Goal: Task Accomplishment & Management: Manage account settings

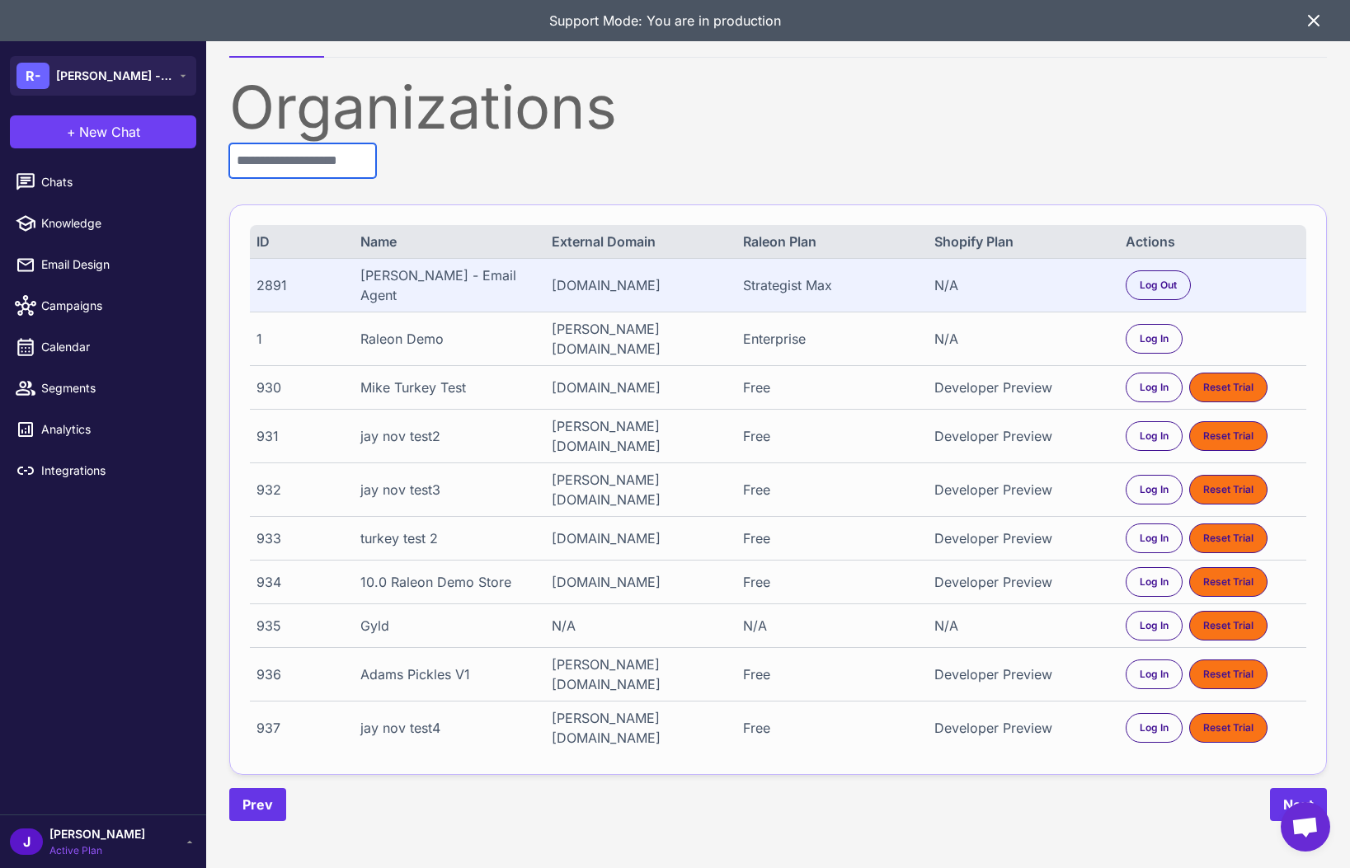
click at [342, 169] on input "text" at bounding box center [302, 160] width 147 height 35
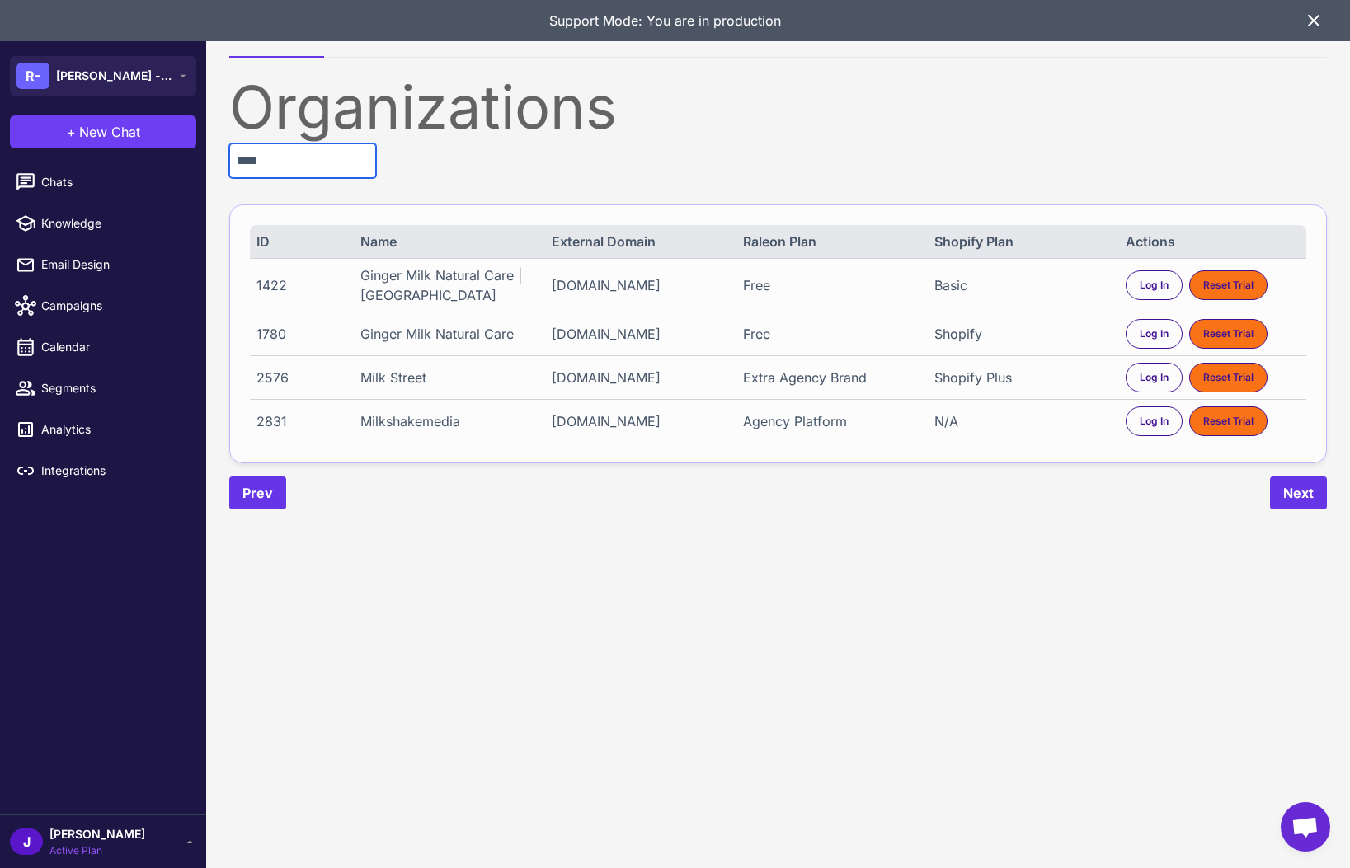
type input "****"
click at [1126, 436] on div "Log In Reset Trial" at bounding box center [1213, 422] width 174 height 30
click at [1136, 436] on div "Log In" at bounding box center [1154, 422] width 57 height 30
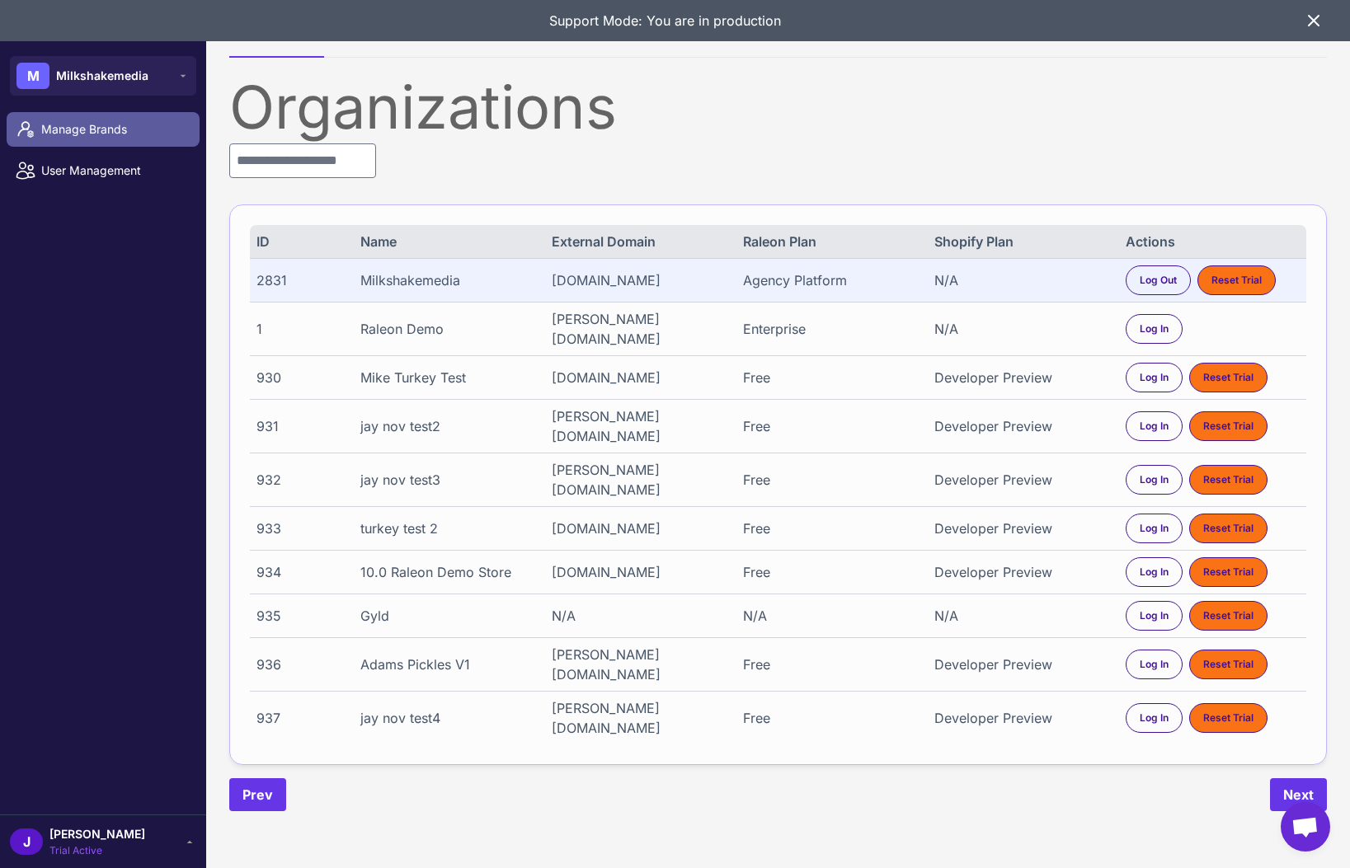
click at [78, 125] on span "Manage Brands" at bounding box center [113, 129] width 145 height 18
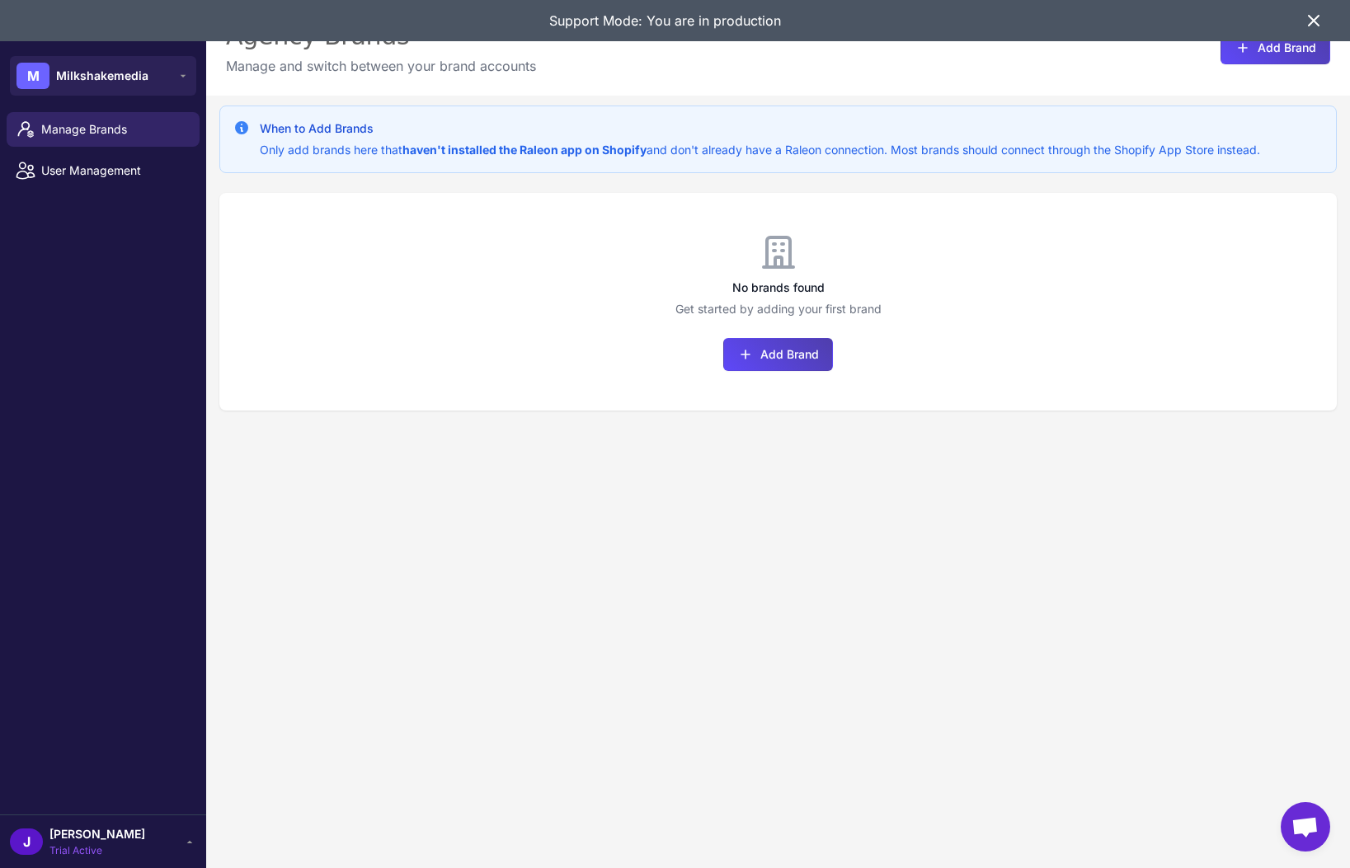
click at [1323, 16] on icon at bounding box center [1314, 21] width 20 height 20
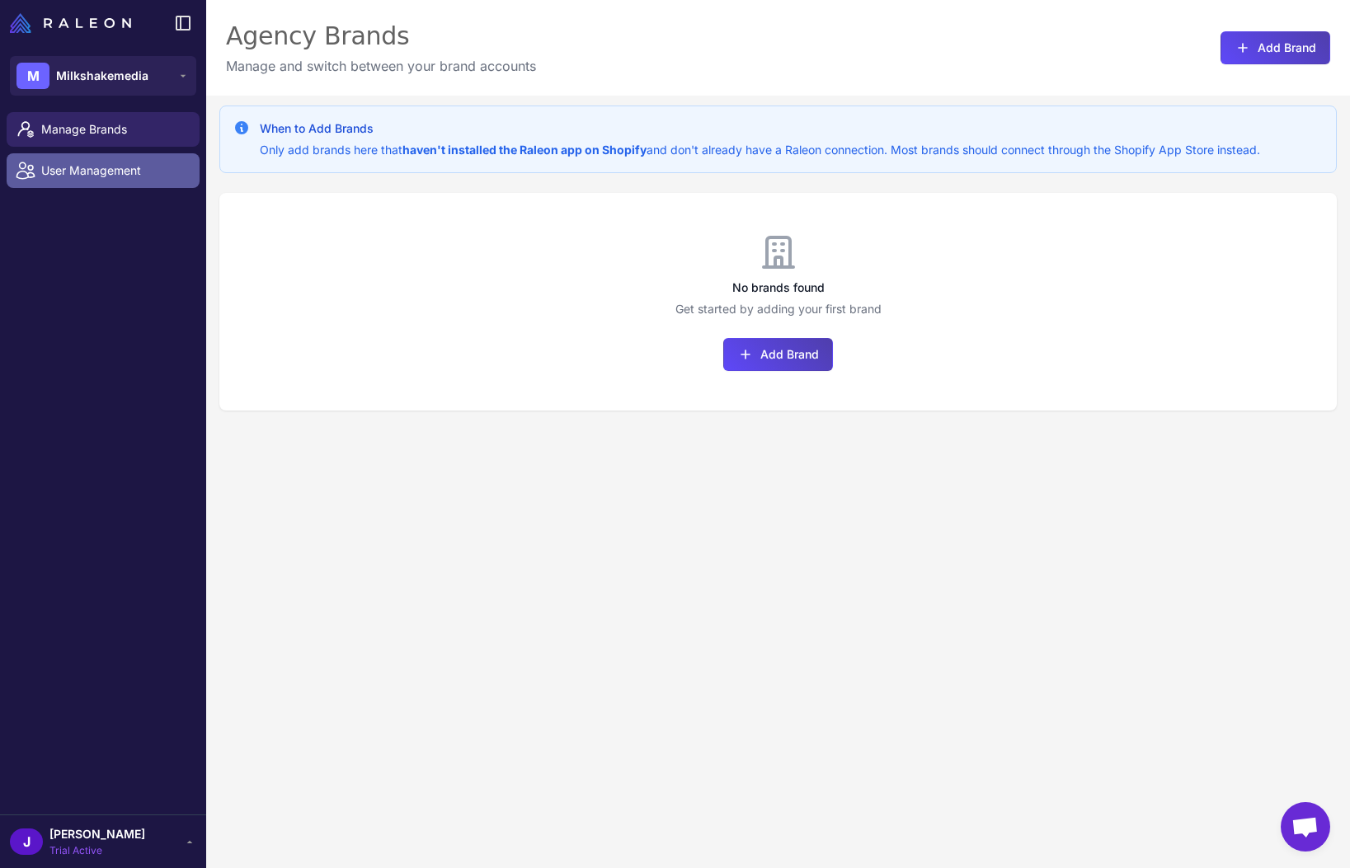
click at [92, 172] on span "User Management" at bounding box center [113, 171] width 145 height 18
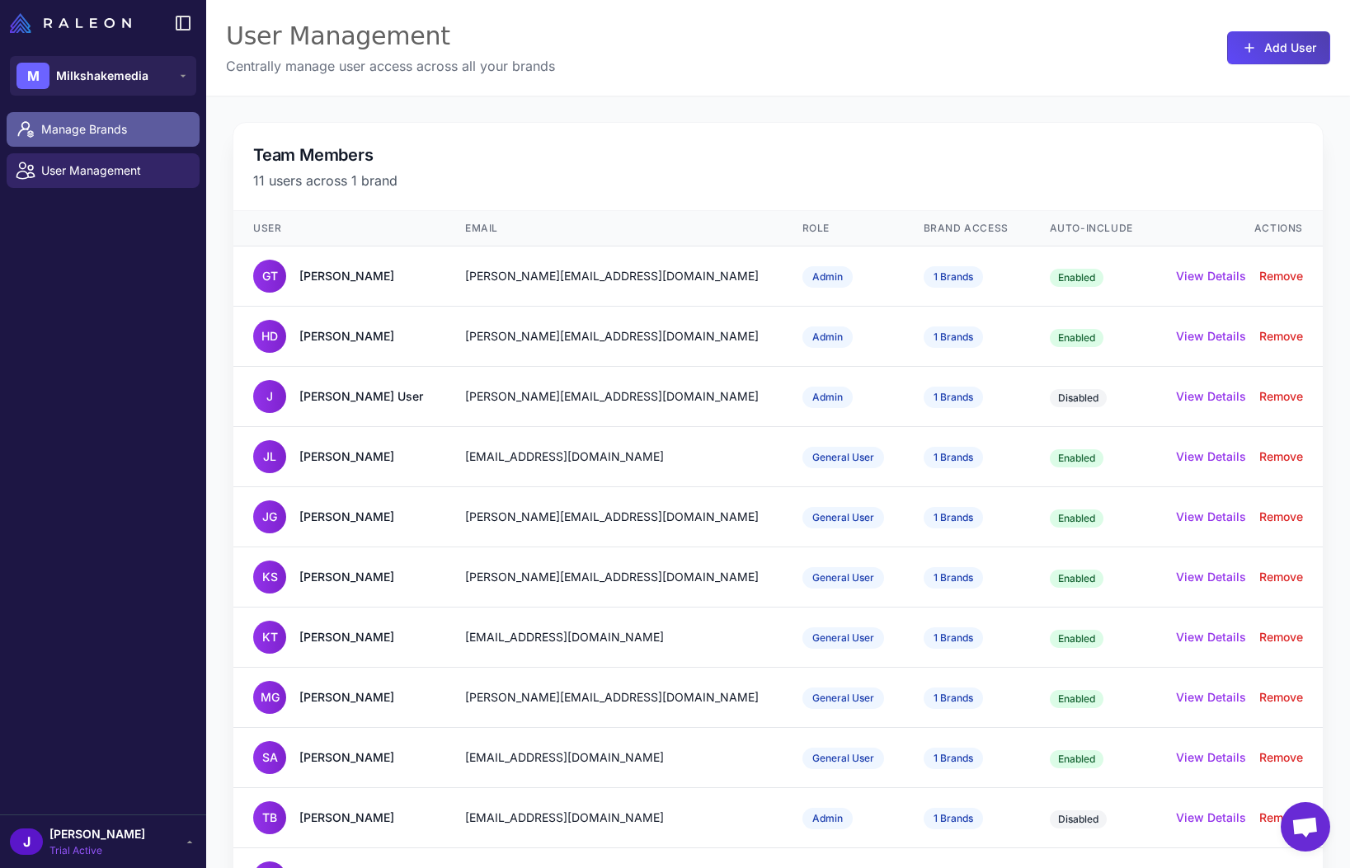
click at [64, 129] on span "Manage Brands" at bounding box center [113, 129] width 145 height 18
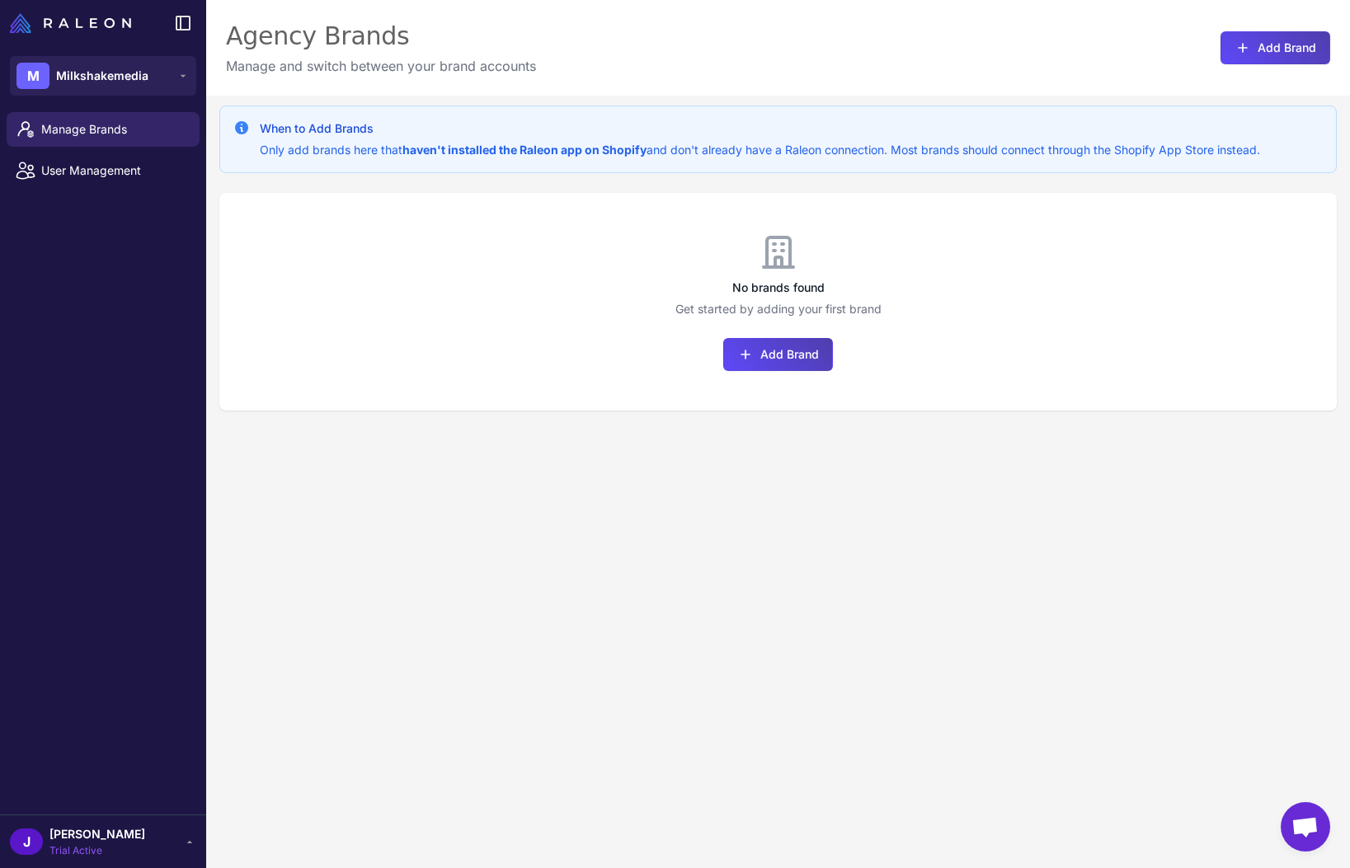
click at [123, 847] on div "J Jay Trial Active" at bounding box center [103, 841] width 186 height 33
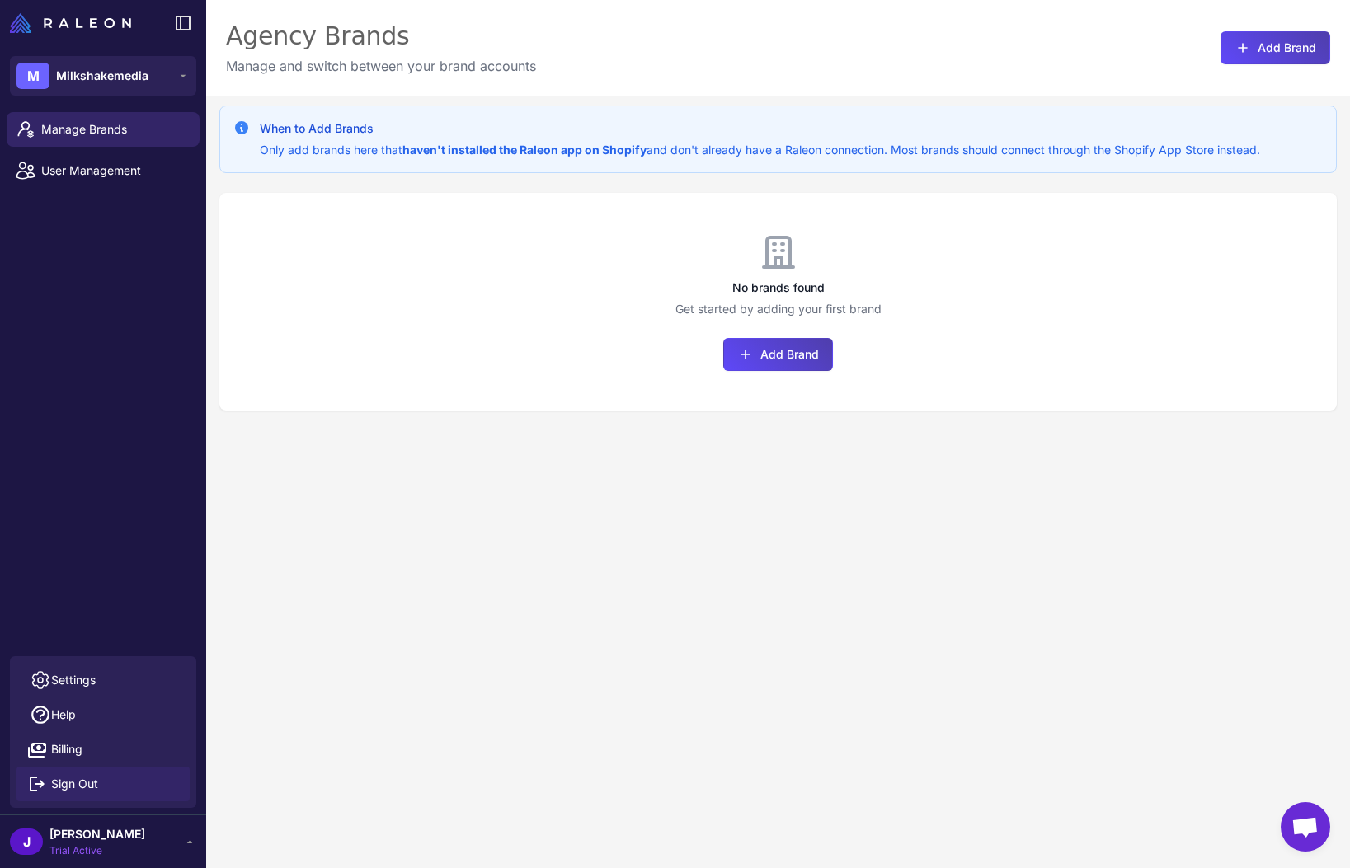
click at [85, 786] on span "Sign Out" at bounding box center [74, 784] width 47 height 18
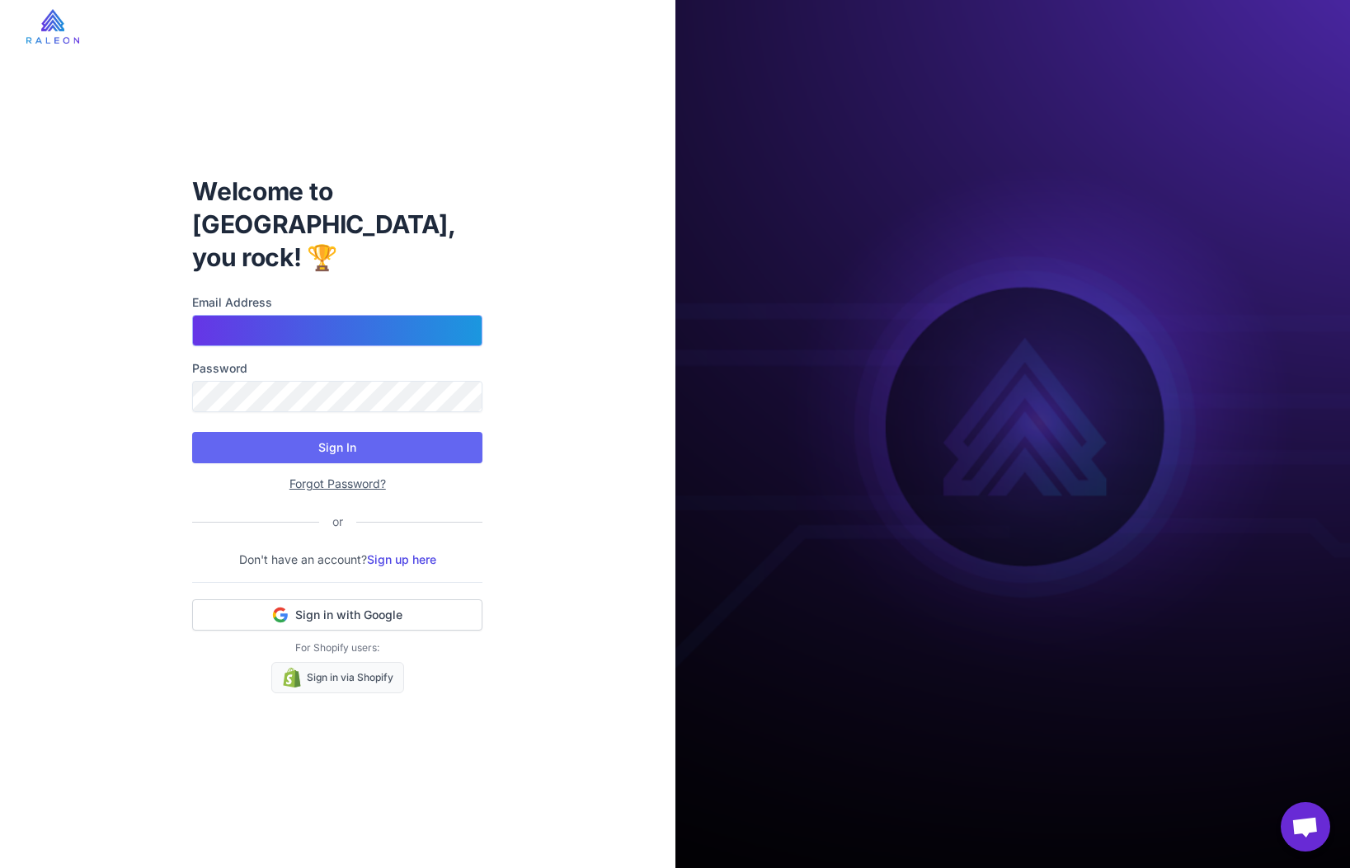
type input "**********"
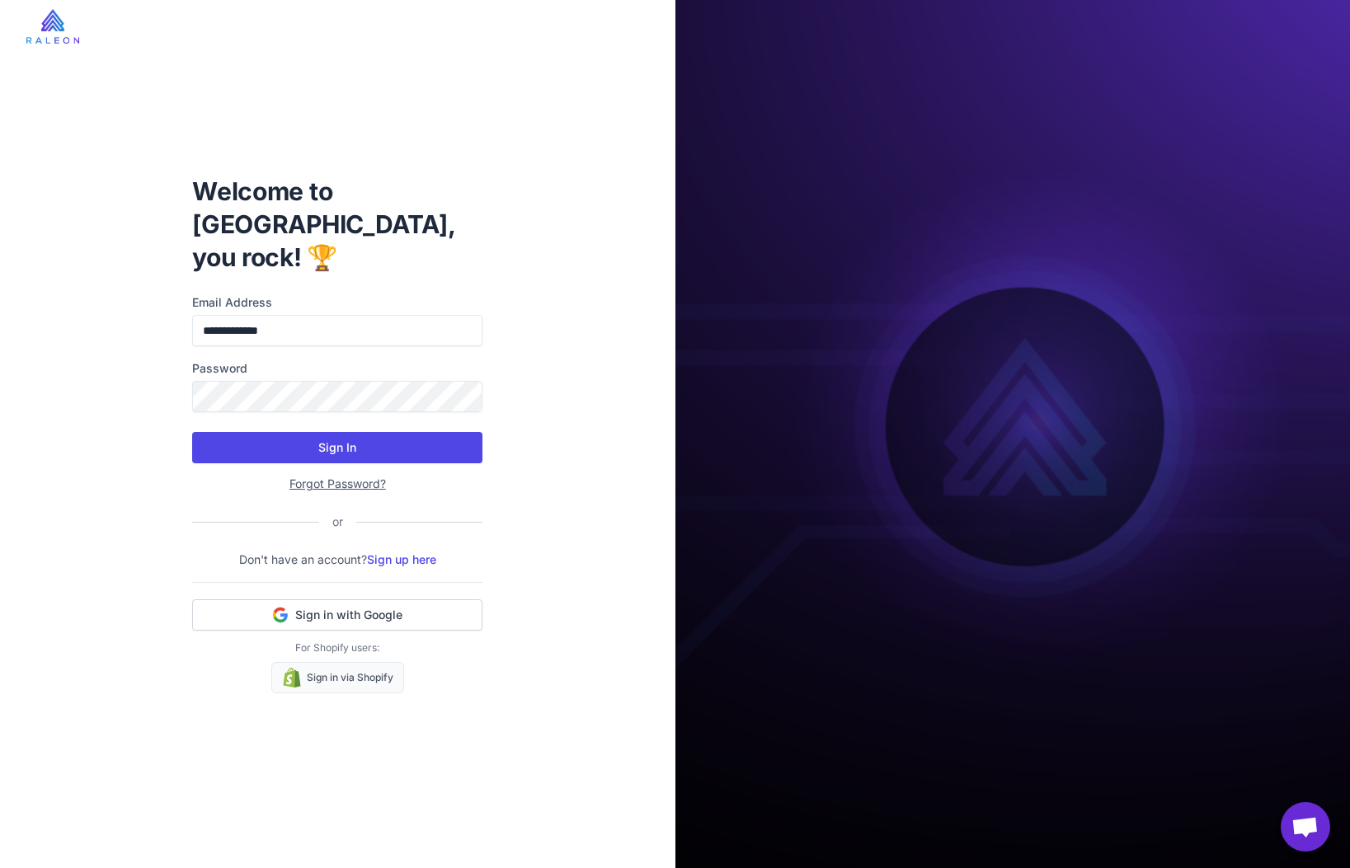
click at [347, 440] on button "Sign In" at bounding box center [337, 447] width 290 height 31
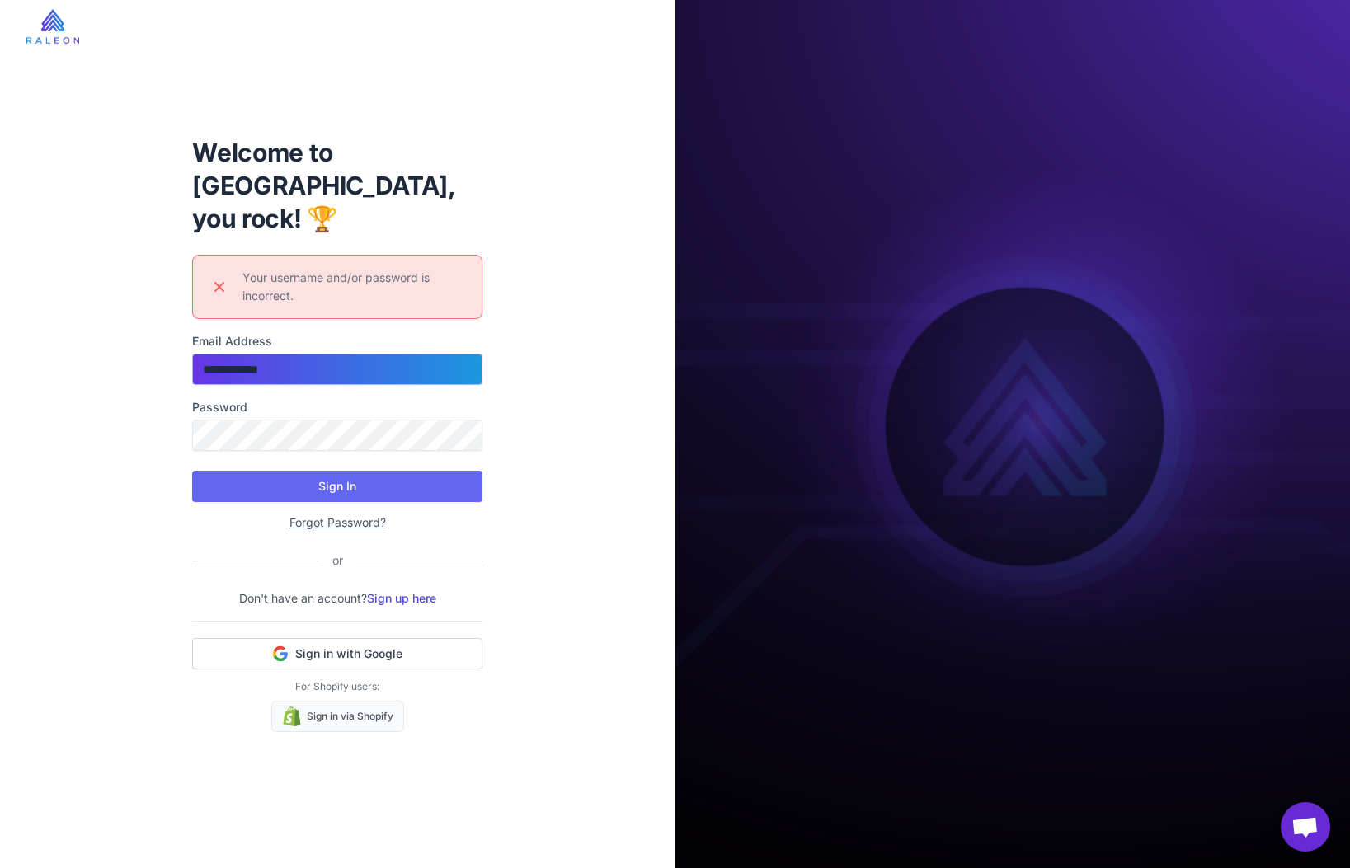
click at [307, 354] on input "**********" at bounding box center [337, 369] width 290 height 31
click at [313, 354] on input "**********" at bounding box center [337, 369] width 290 height 31
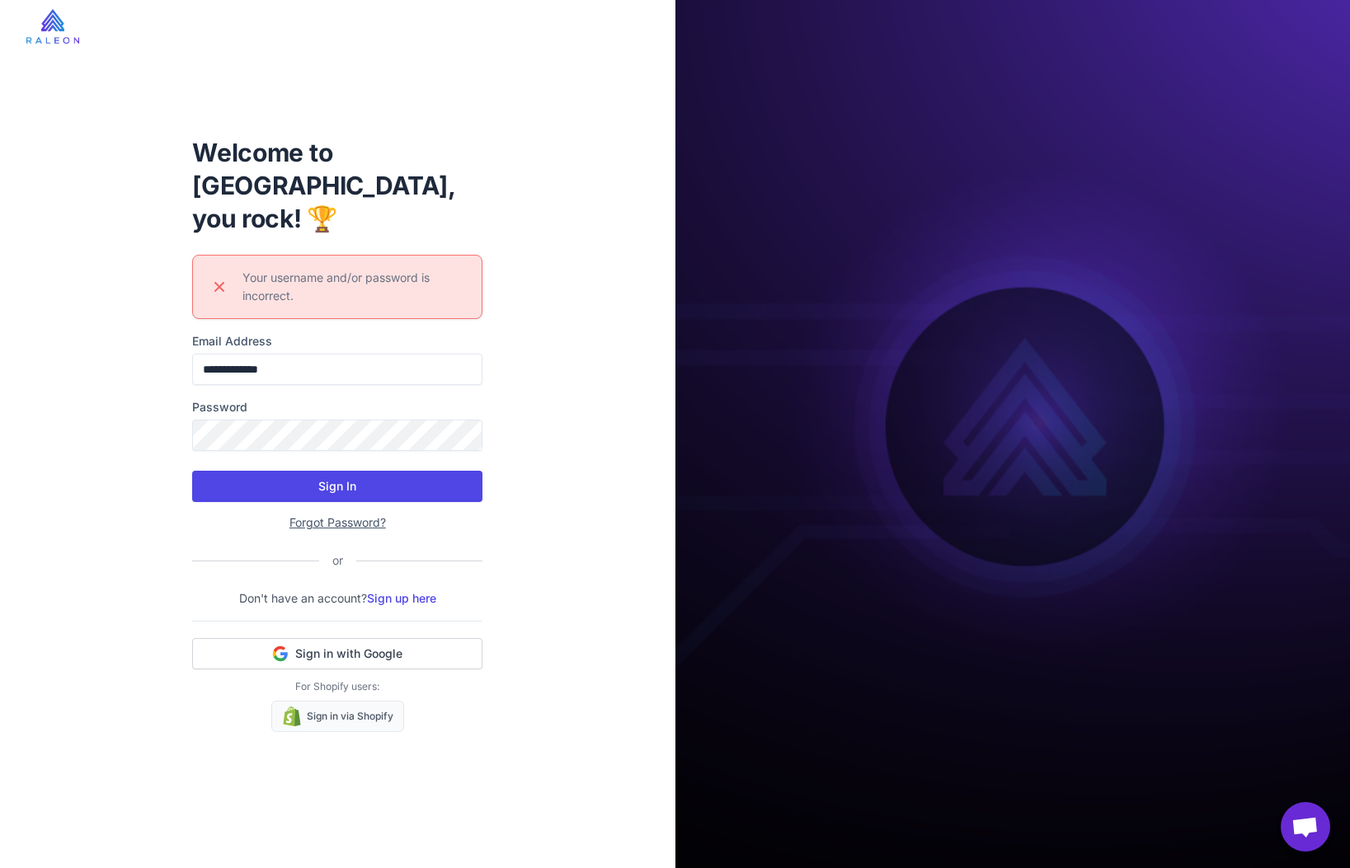
click at [330, 471] on button "Sign In" at bounding box center [337, 486] width 290 height 31
click at [351, 515] on link "Forgot Password?" at bounding box center [337, 522] width 96 height 14
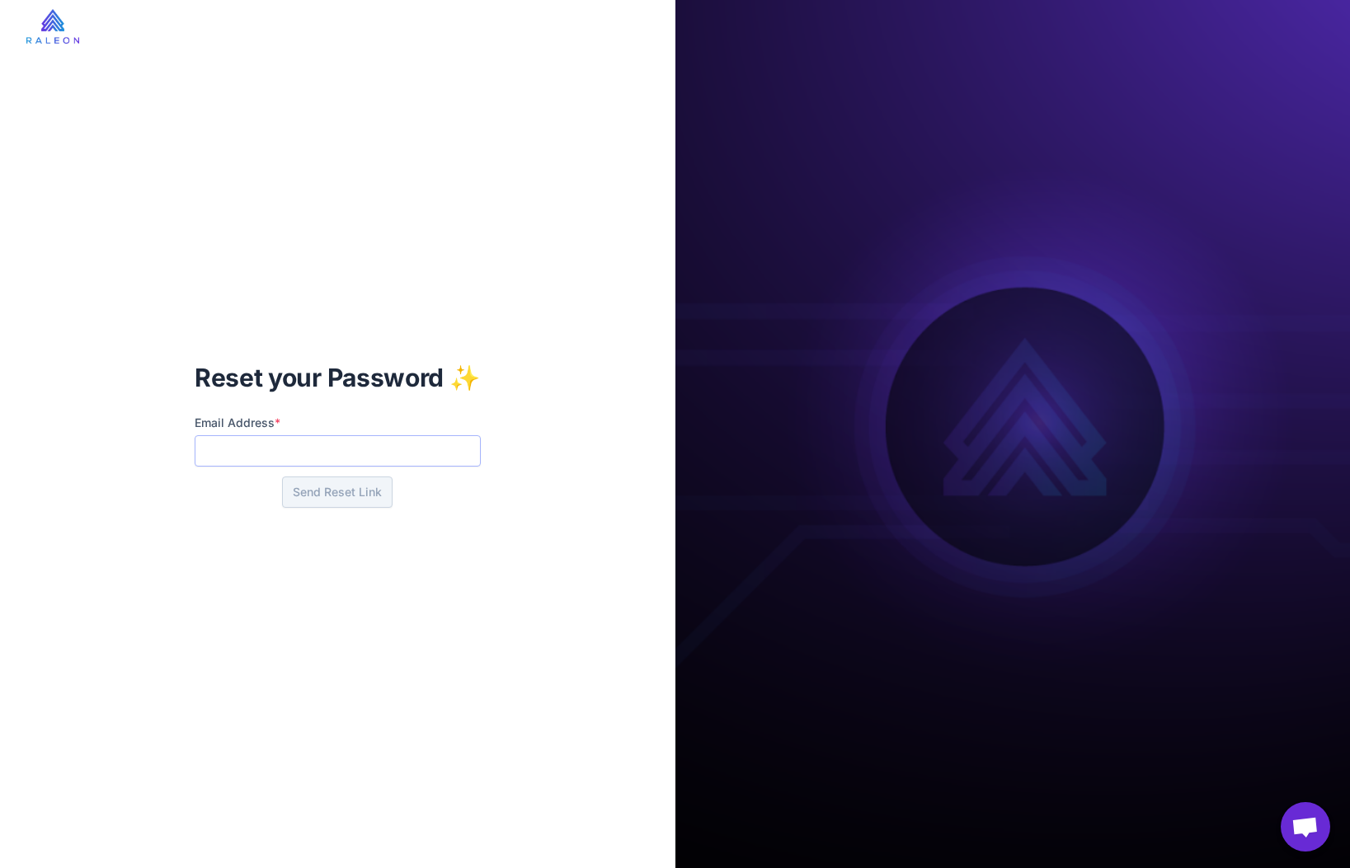
click at [311, 447] on input "Email Address *" at bounding box center [338, 450] width 286 height 31
type input "**********"
click at [348, 497] on button "Send Reset Link" at bounding box center [337, 492] width 110 height 31
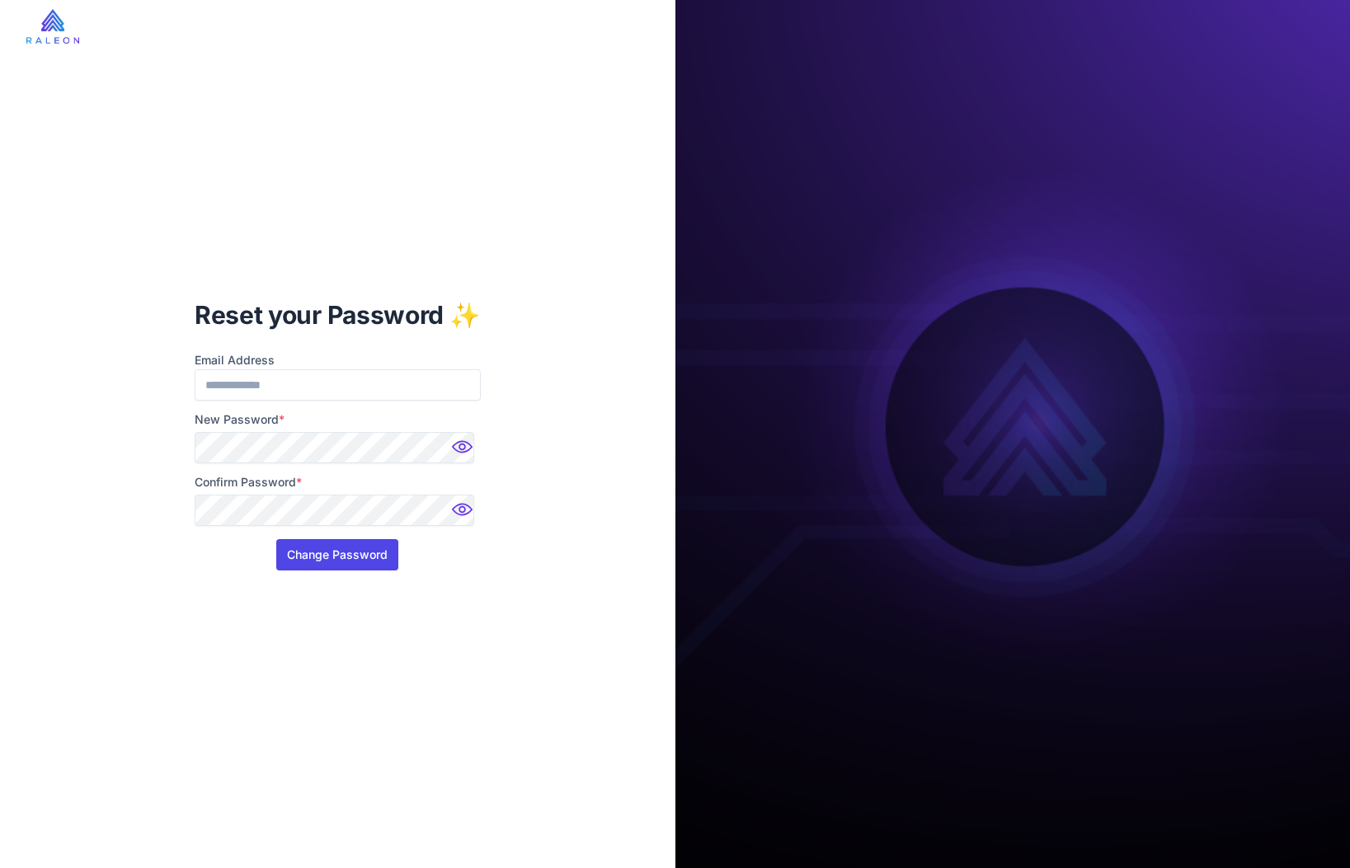
click at [313, 557] on button "Change Password" at bounding box center [337, 554] width 122 height 31
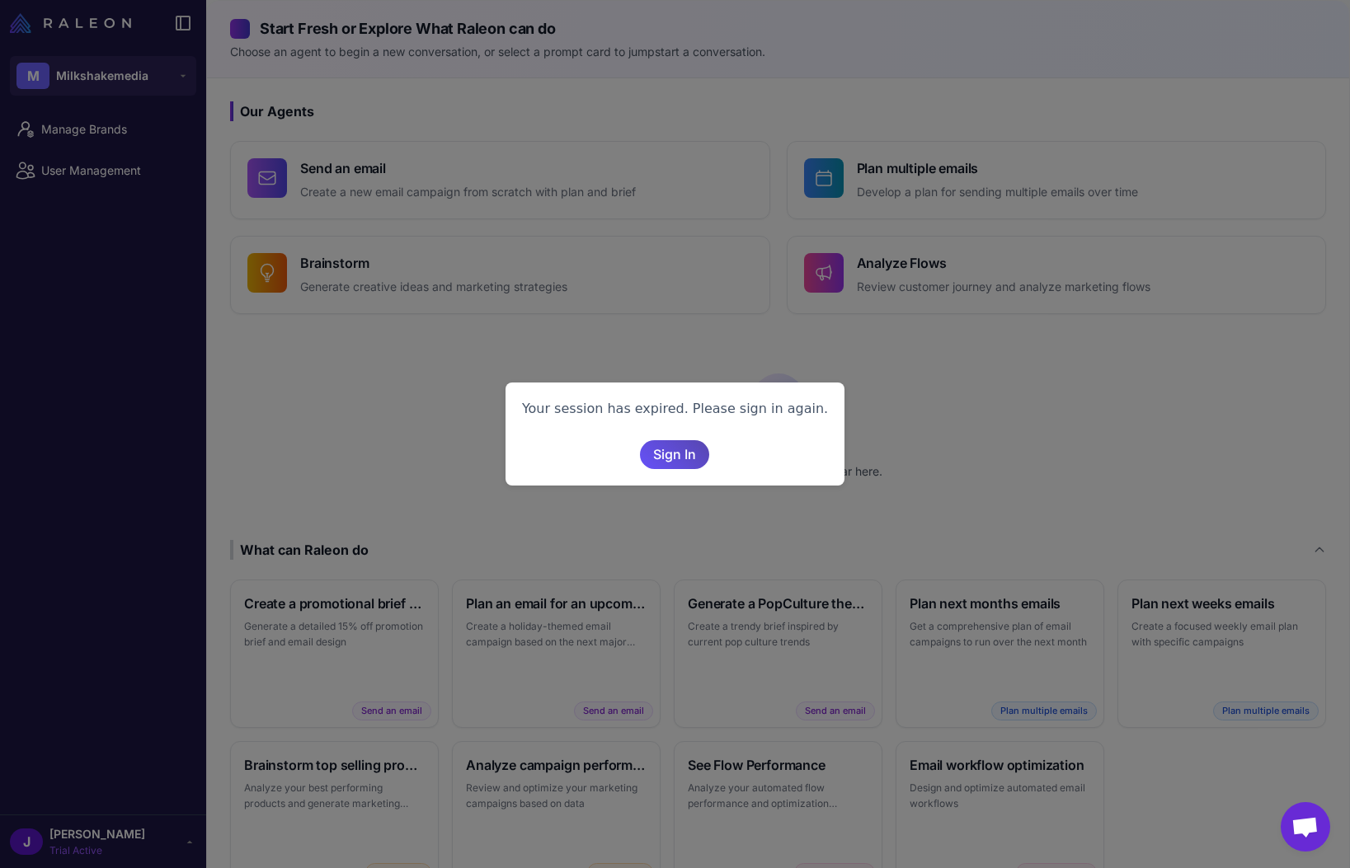
click at [690, 461] on span "Sign In" at bounding box center [674, 454] width 43 height 29
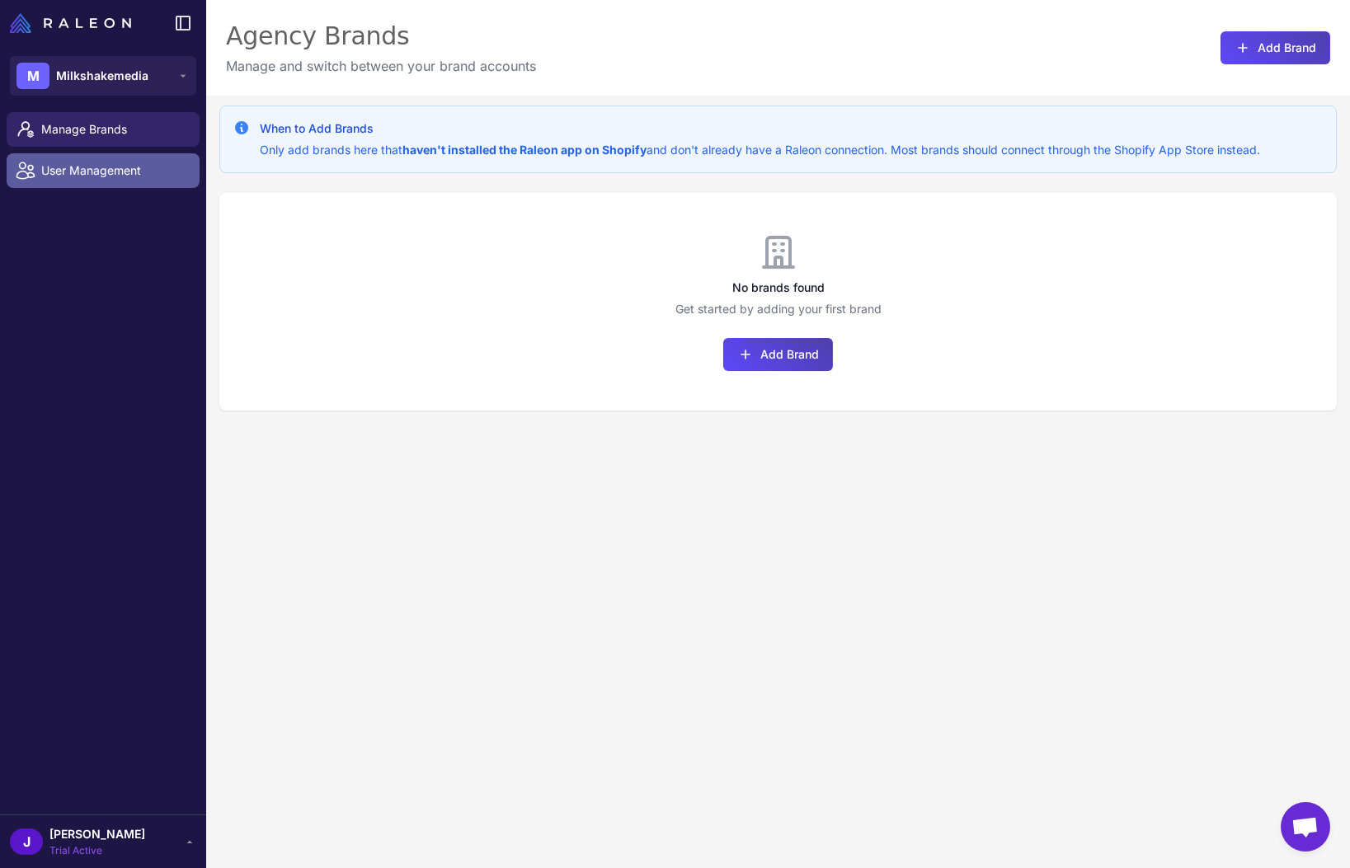
click at [96, 179] on span "User Management" at bounding box center [113, 171] width 145 height 18
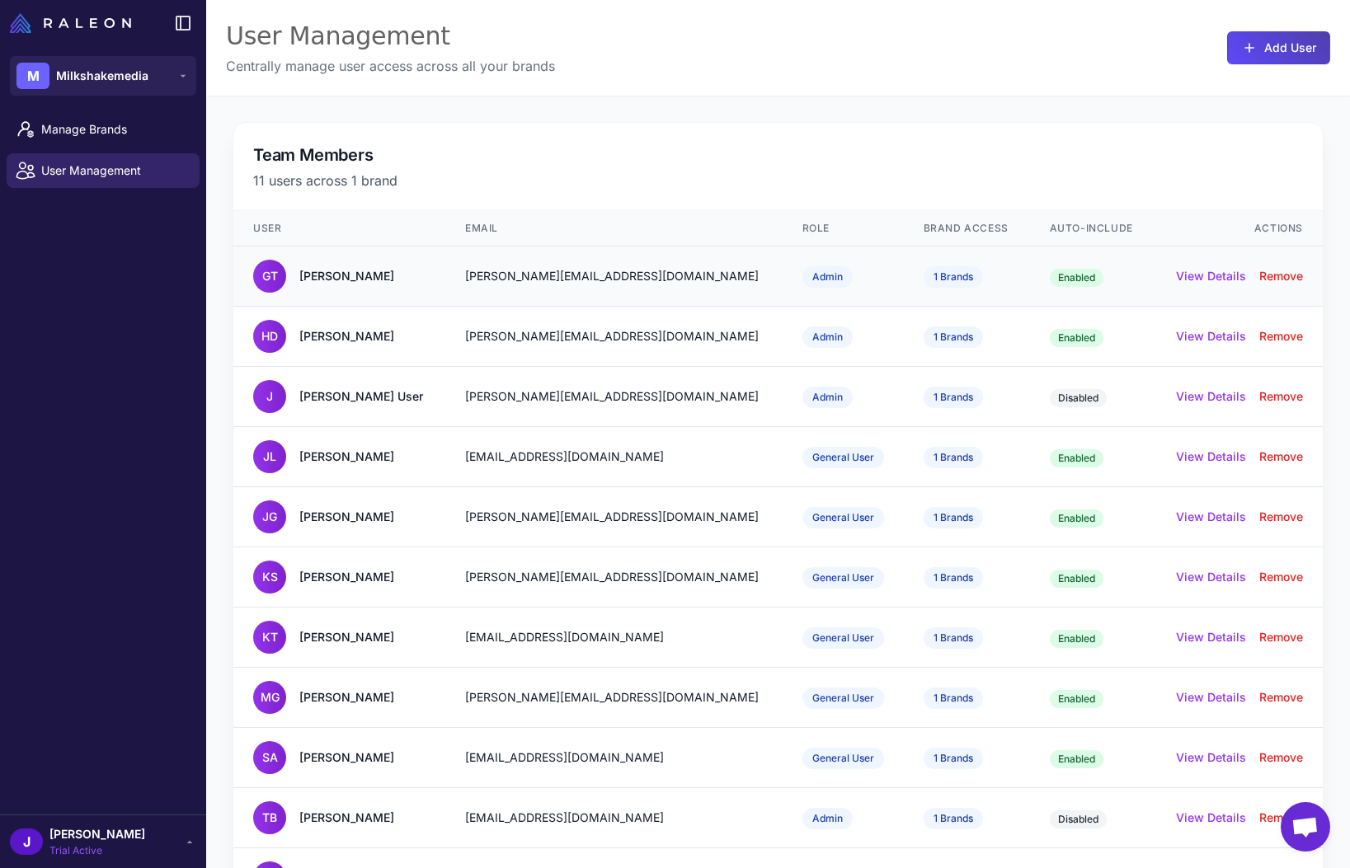
click at [961, 279] on td "1 Brands" at bounding box center [967, 277] width 126 height 60
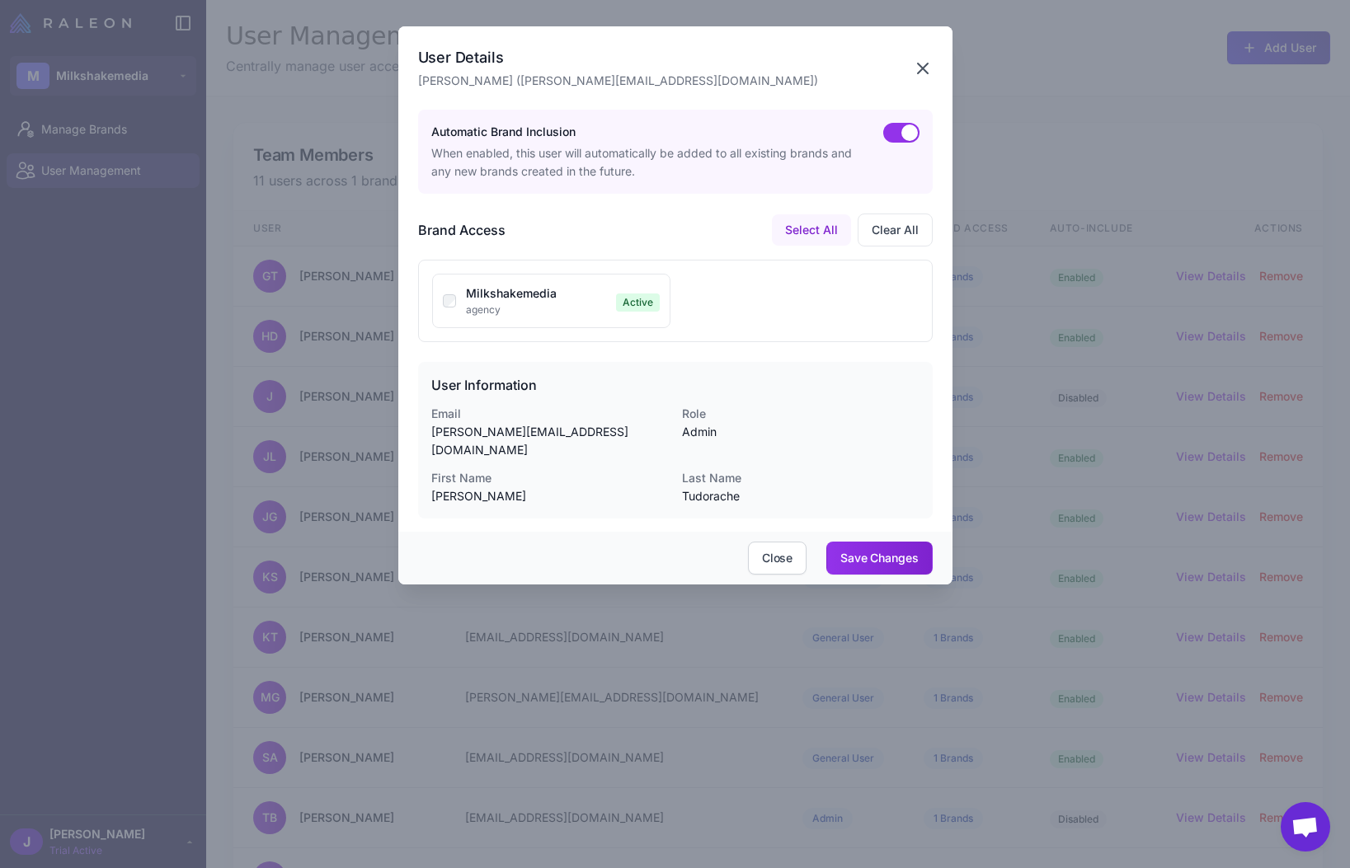
click at [923, 67] on icon "button" at bounding box center [923, 68] width 10 height 10
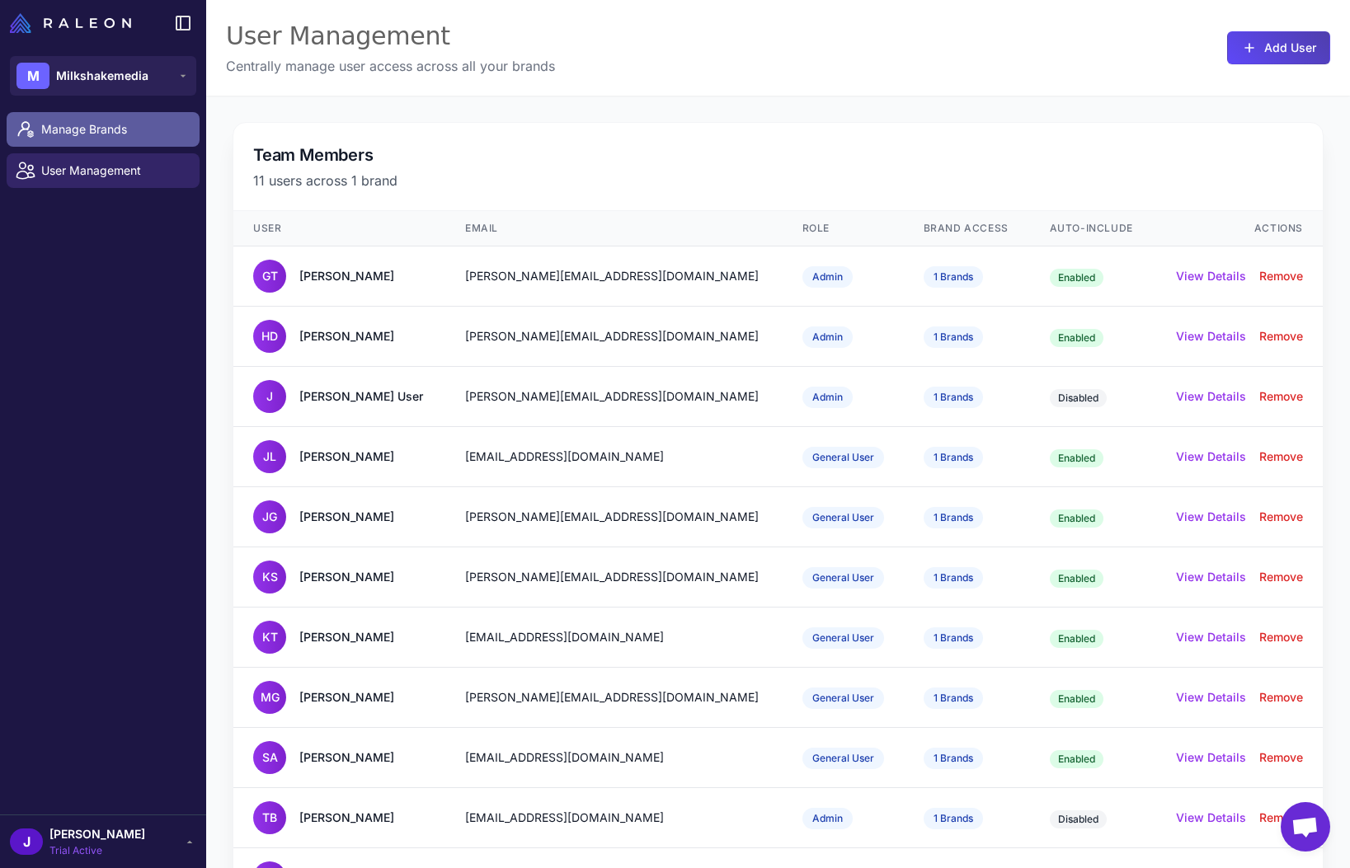
click at [92, 145] on link "Manage Brands" at bounding box center [103, 129] width 193 height 35
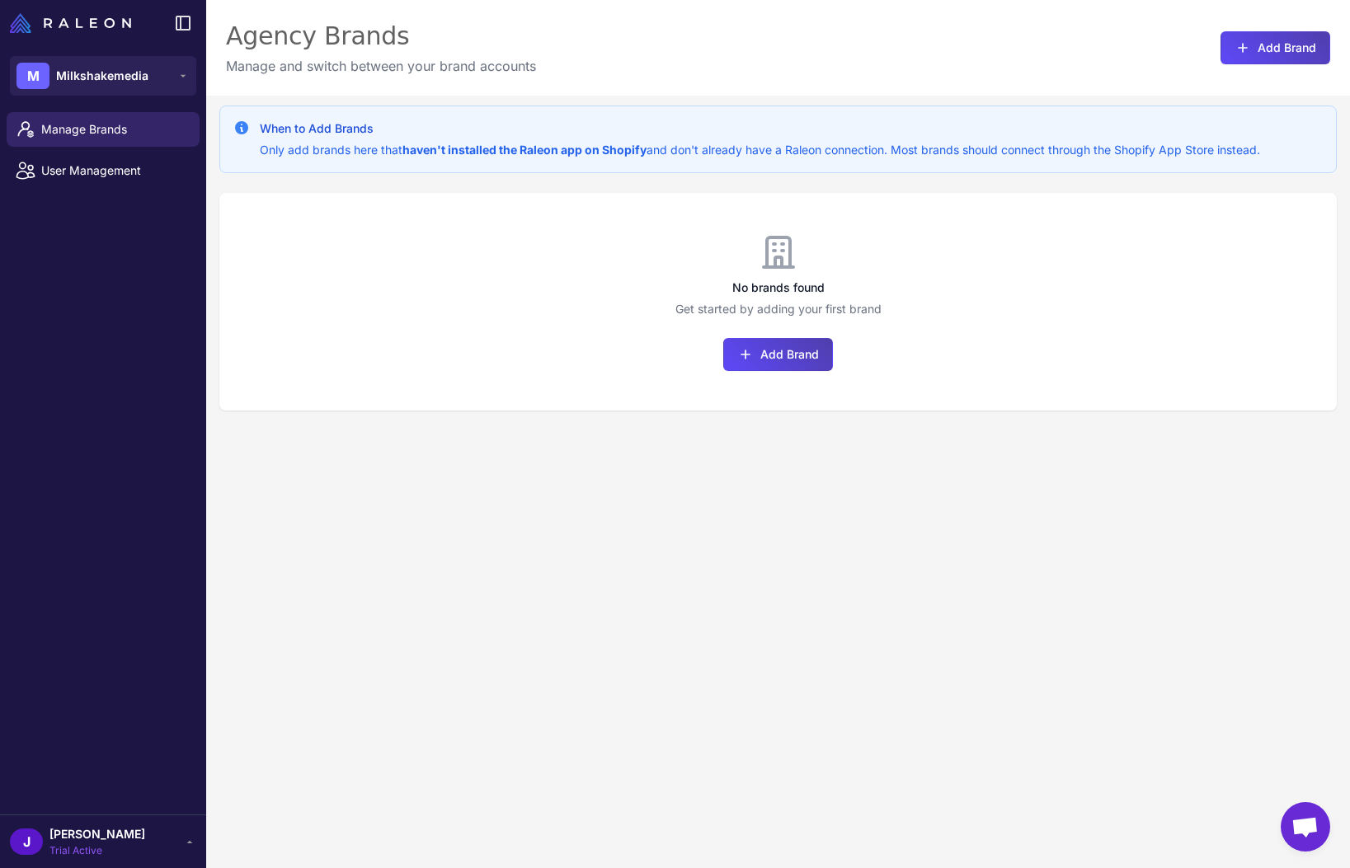
click at [615, 471] on div "When to Add Brands Only add brands here that haven't installed the Raleon app o…" at bounding box center [778, 530] width 1144 height 868
click at [755, 491] on div "When to Add Brands Only add brands here that haven't installed the Raleon app o…" at bounding box center [778, 530] width 1144 height 868
click at [790, 350] on button "Add Brand" at bounding box center [778, 354] width 110 height 33
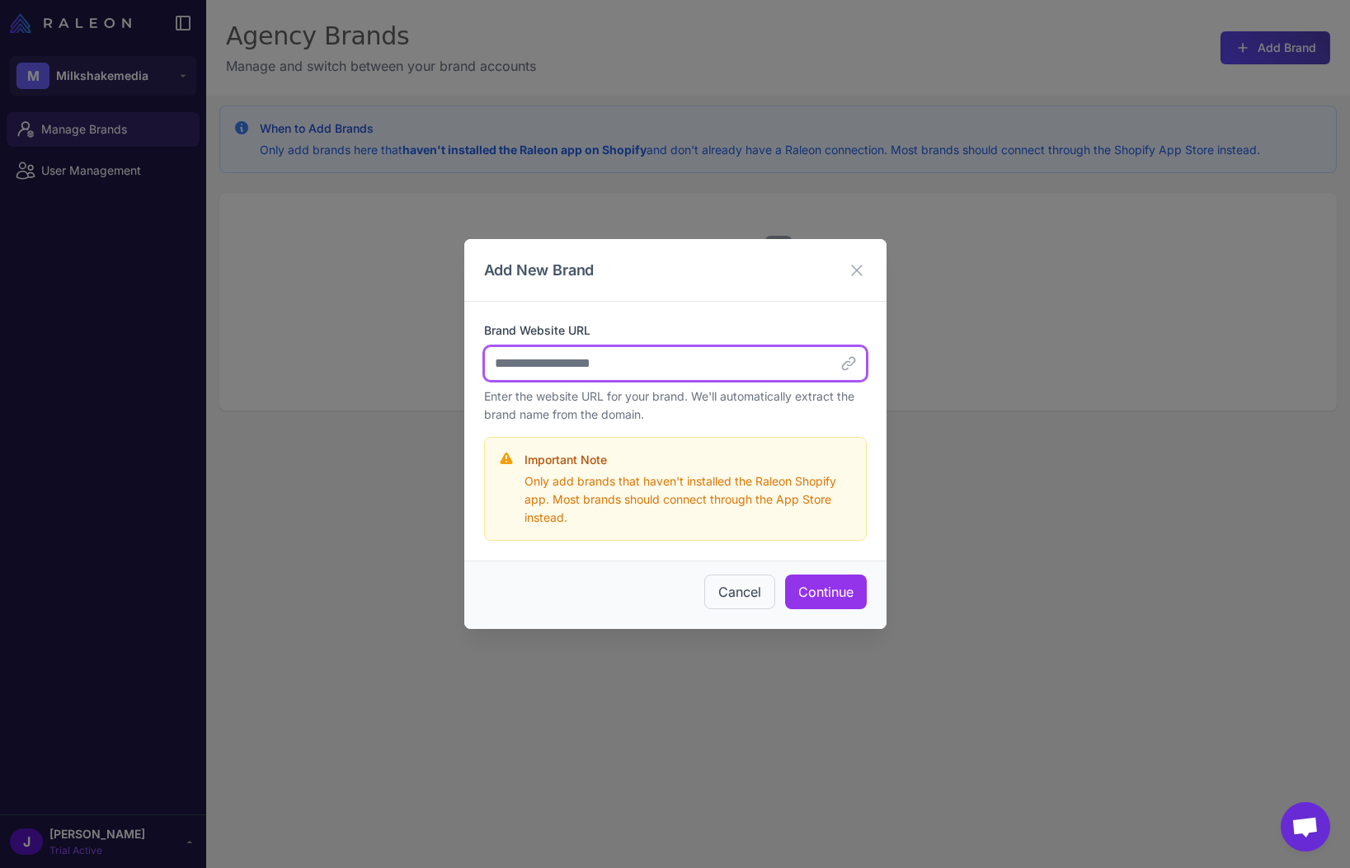
click at [667, 353] on input "Brand Website URL" at bounding box center [675, 363] width 383 height 35
type input "*"
paste input "**********"
type input "**********"
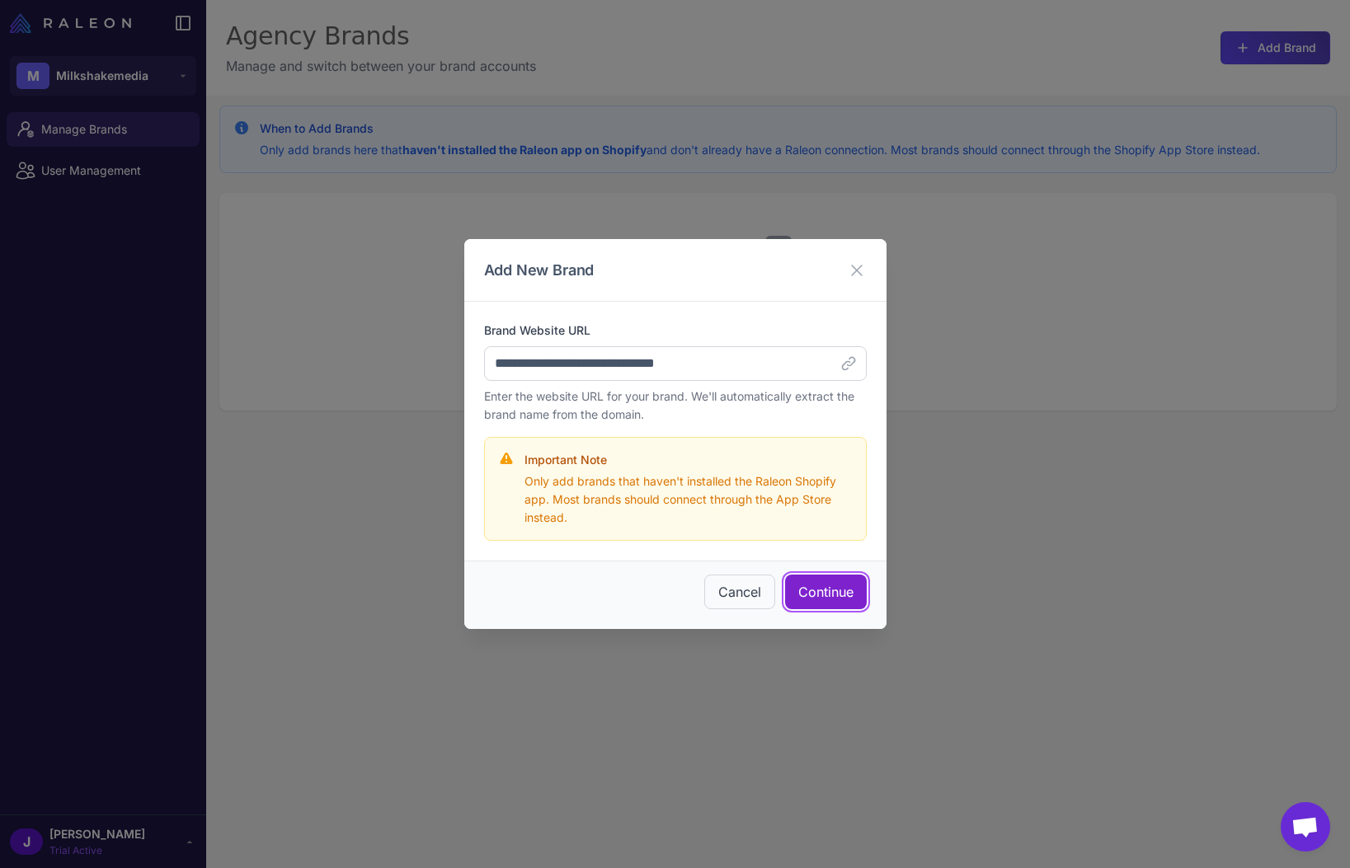
click at [816, 590] on button "Continue" at bounding box center [826, 592] width 82 height 35
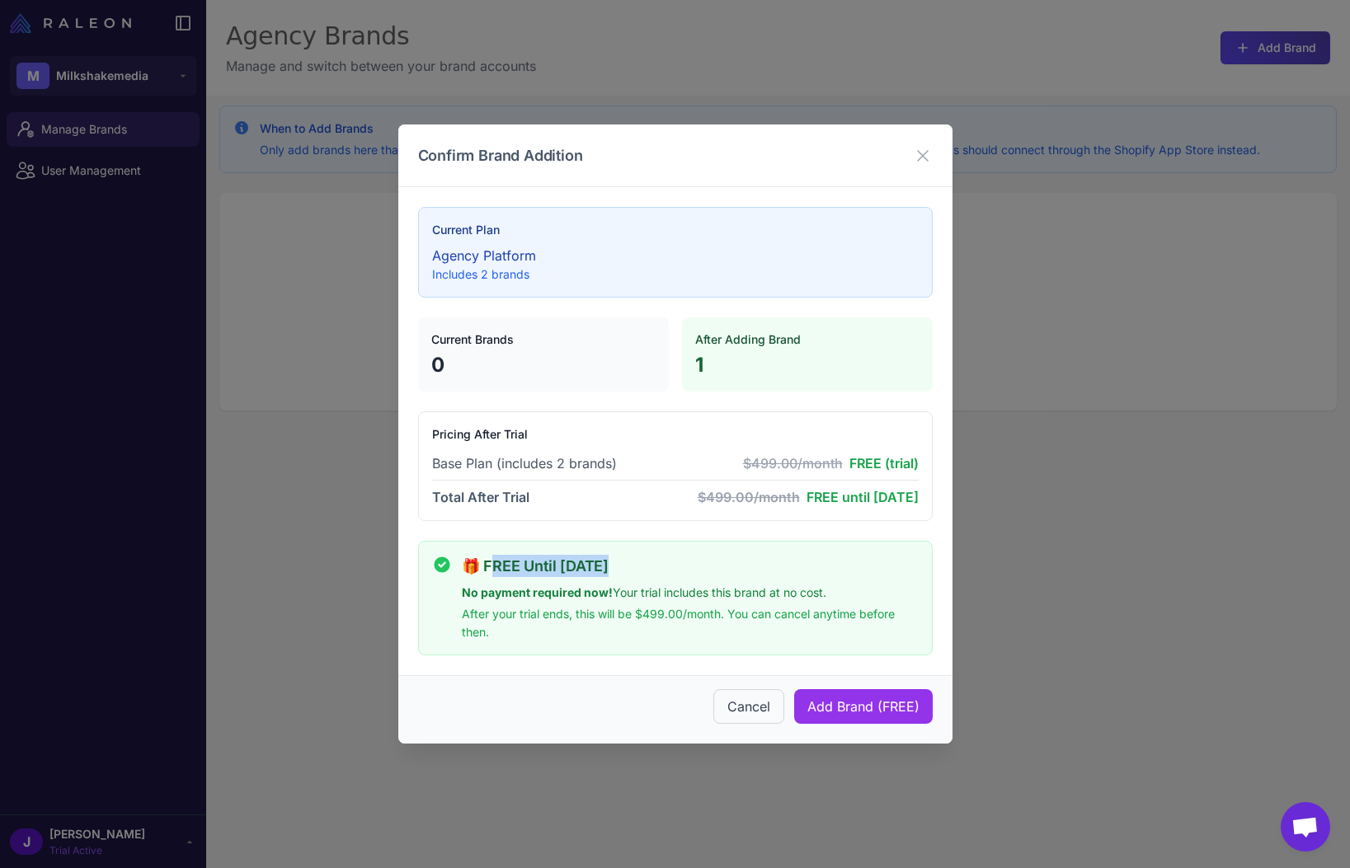
drag, startPoint x: 648, startPoint y: 583, endPoint x: 659, endPoint y: 583, distance: 10.7
click at [657, 584] on div "🎁 FREE Until October 30, 2025 No payment required now! Your trial includes this…" at bounding box center [690, 598] width 457 height 87
click at [655, 582] on div "🎁 FREE Until October 30, 2025 No payment required now! Your trial includes this…" at bounding box center [690, 598] width 457 height 87
click at [872, 703] on span "Add Brand (FREE)" at bounding box center [863, 707] width 112 height 20
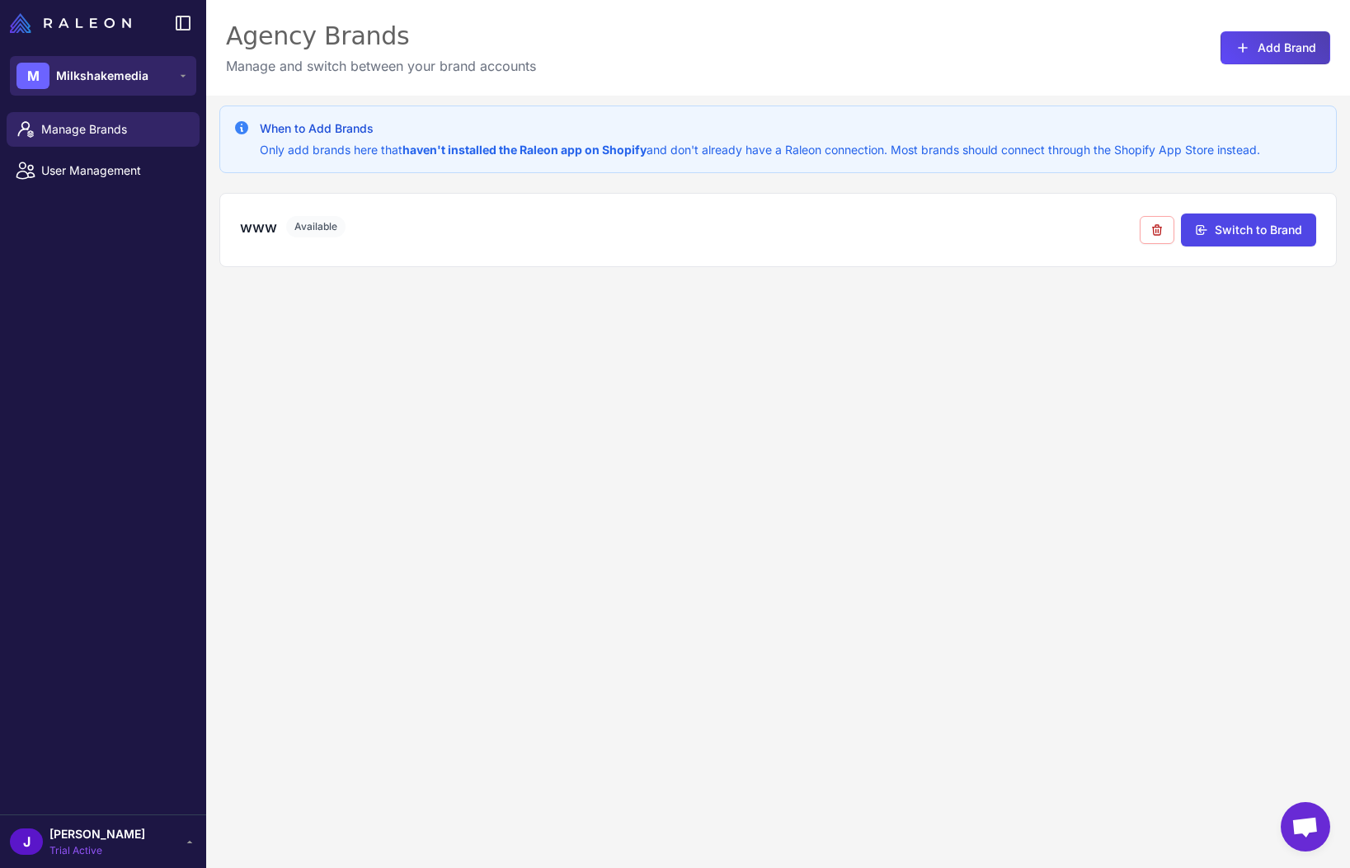
click at [115, 78] on span "Milkshakemedia" at bounding box center [102, 76] width 92 height 18
click at [87, 311] on div "Manage Brands User Management" at bounding box center [103, 460] width 206 height 709
click at [1257, 234] on button "Switch to Brand" at bounding box center [1248, 229] width 135 height 33
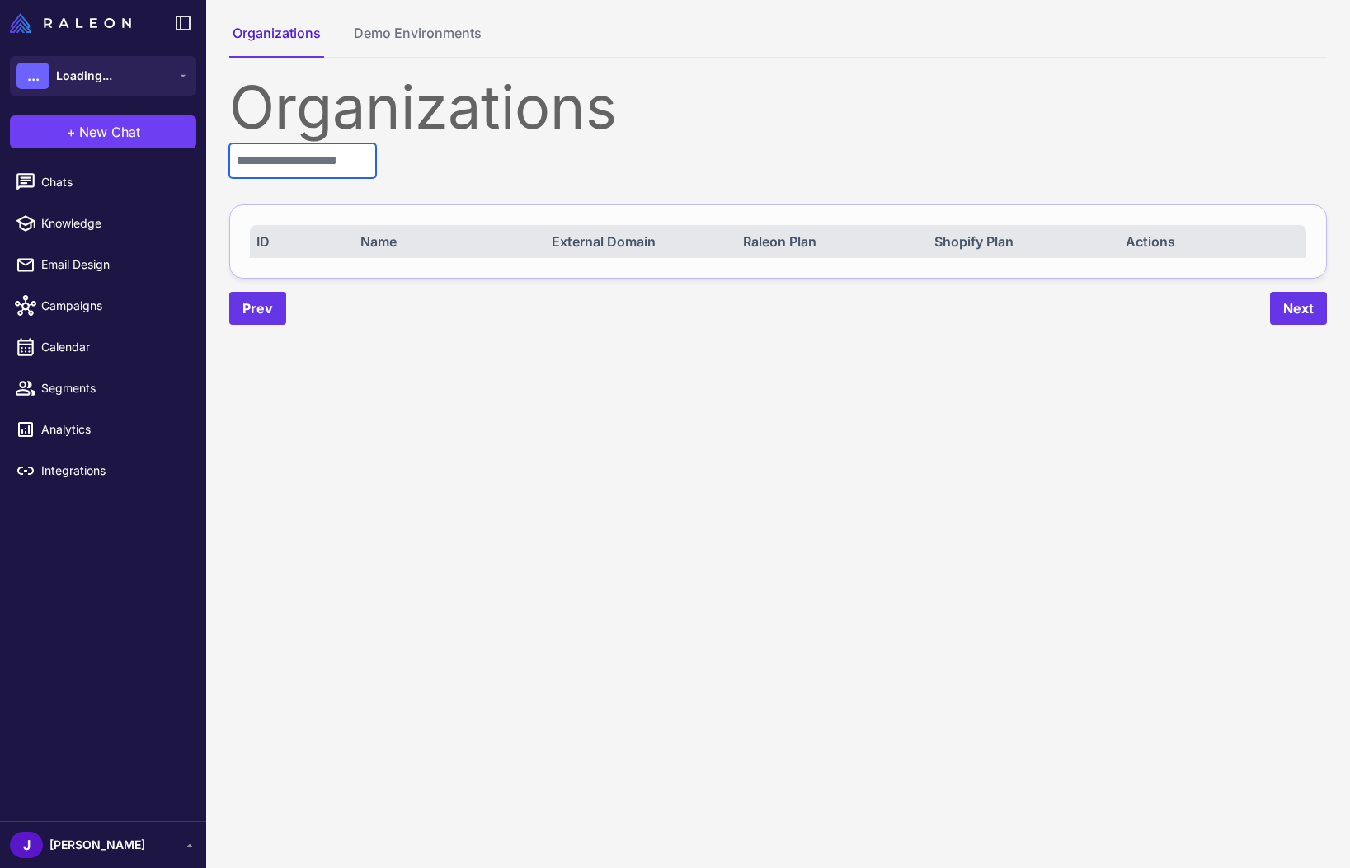
click at [322, 155] on input "text" at bounding box center [302, 160] width 147 height 35
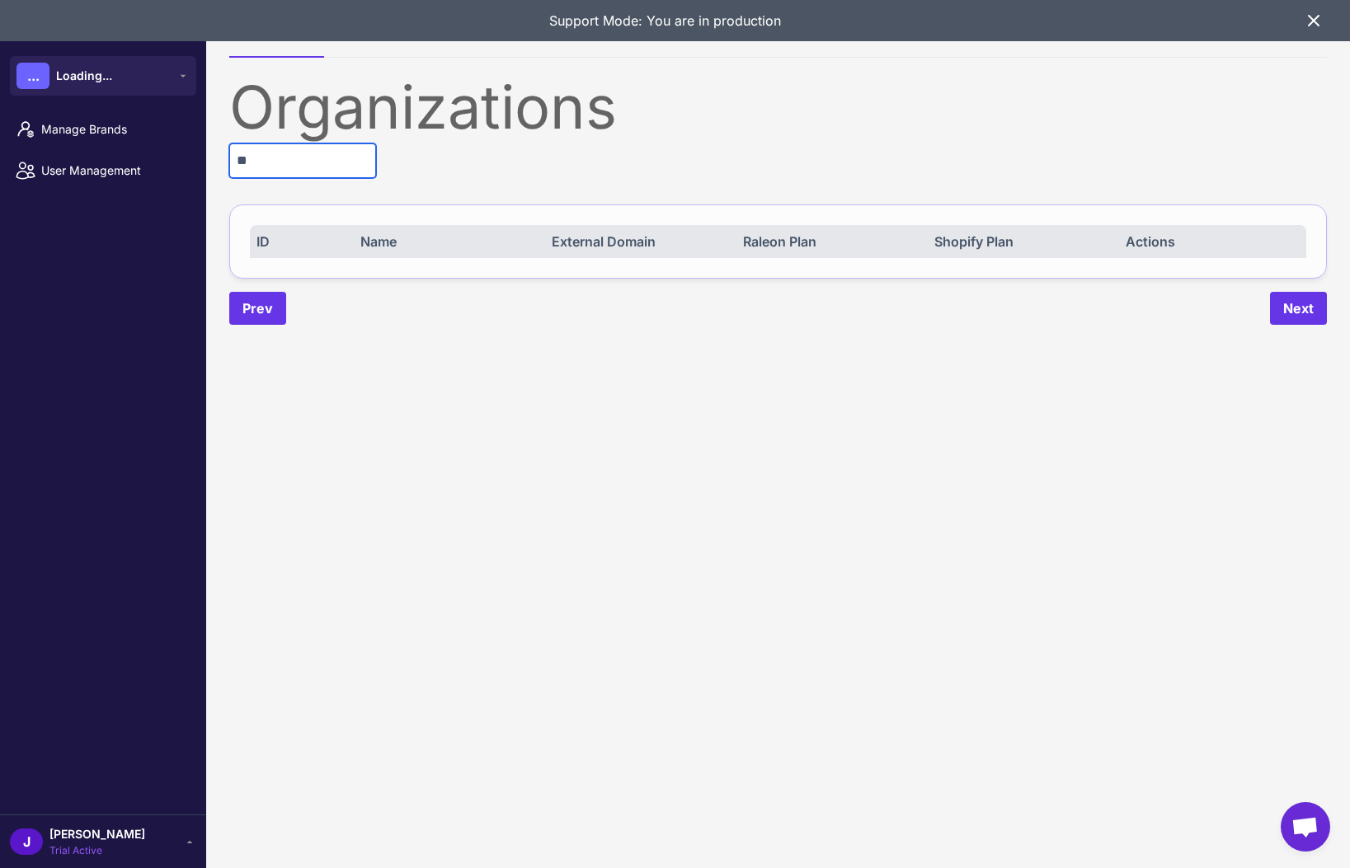
type input "*"
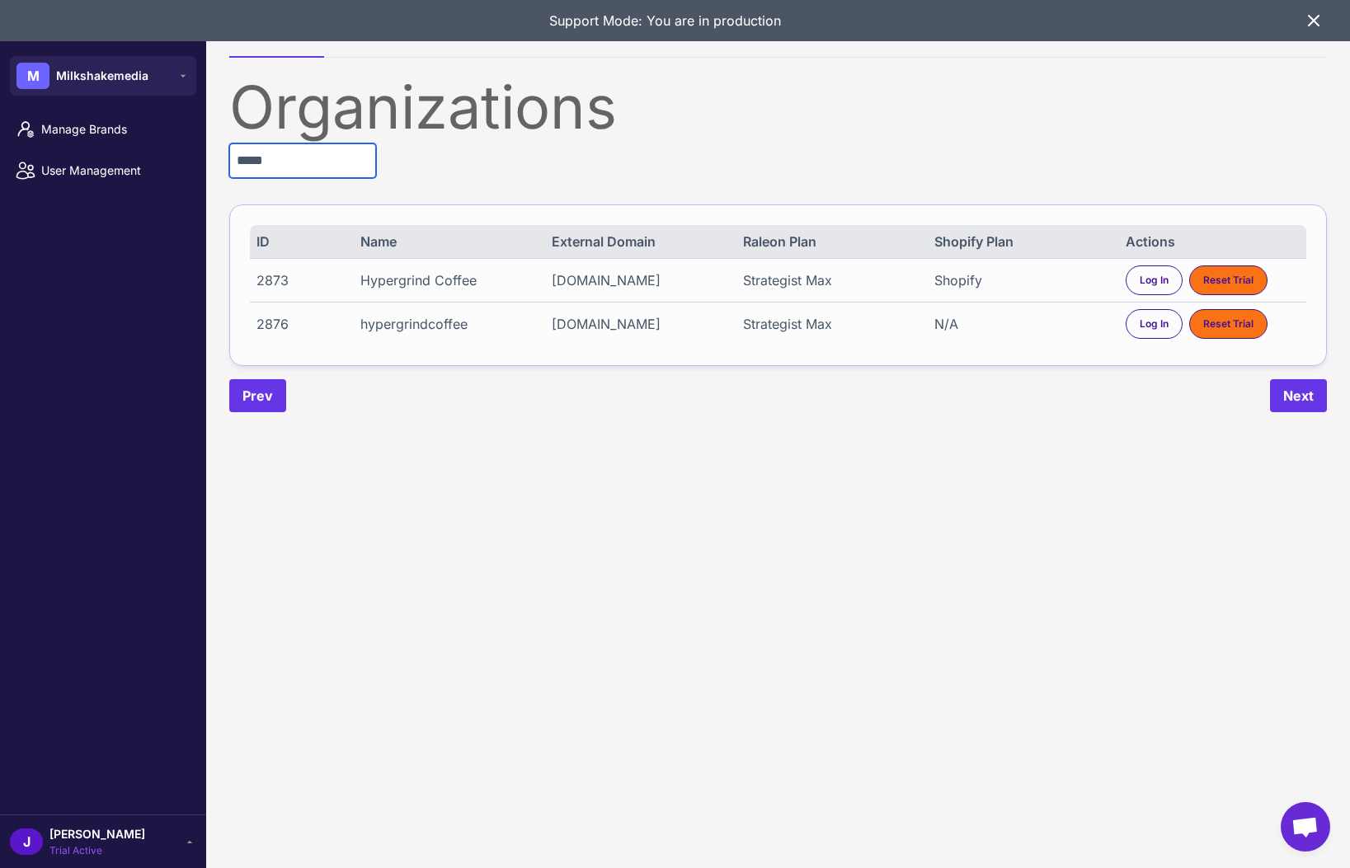
type input "*****"
click at [1314, 14] on icon at bounding box center [1314, 21] width 20 height 20
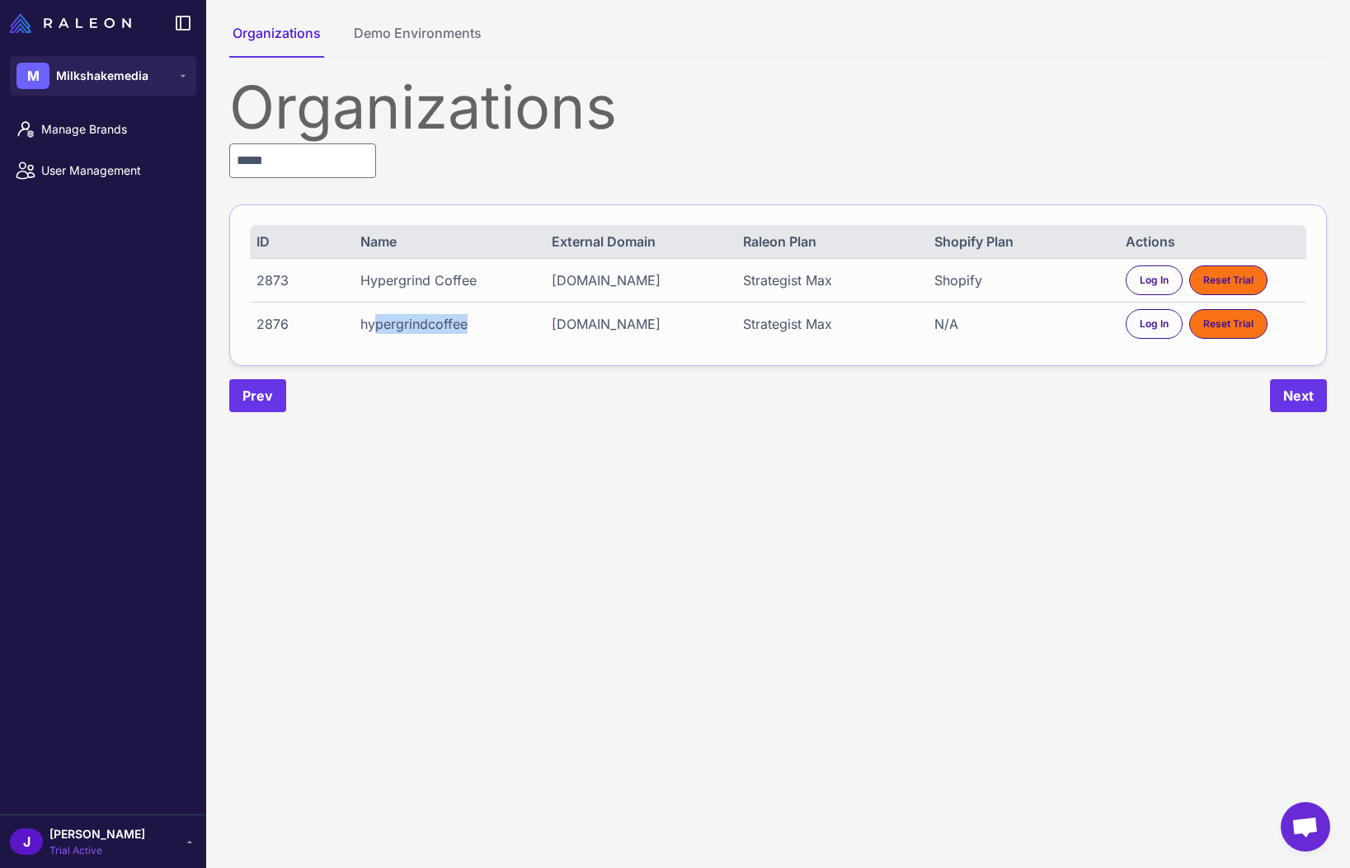
drag, startPoint x: 377, startPoint y: 324, endPoint x: 490, endPoint y: 319, distance: 113.1
click at [490, 319] on div "hypergrindcoffee" at bounding box center [447, 324] width 174 height 20
drag, startPoint x: 946, startPoint y: 284, endPoint x: 418, endPoint y: 290, distance: 527.8
click at [420, 290] on div "2873 Hypergrind Coffee [DOMAIN_NAME] Strategist Max Shopify Log In Reset Trial" at bounding box center [778, 280] width 1056 height 44
